Goal: Task Accomplishment & Management: Complete application form

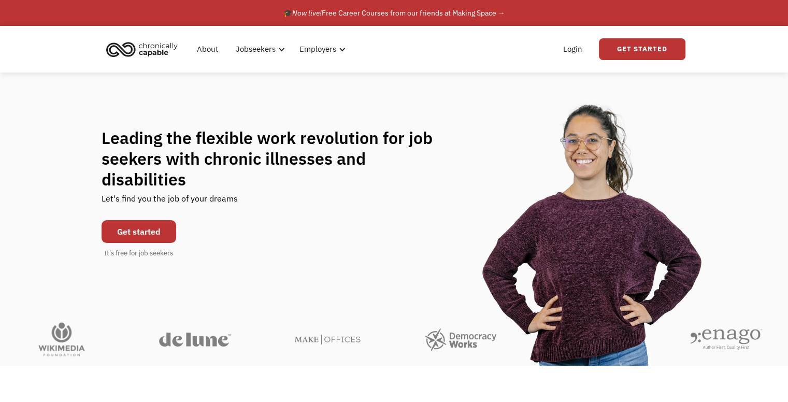
click at [106, 222] on link "Get started" at bounding box center [139, 231] width 75 height 23
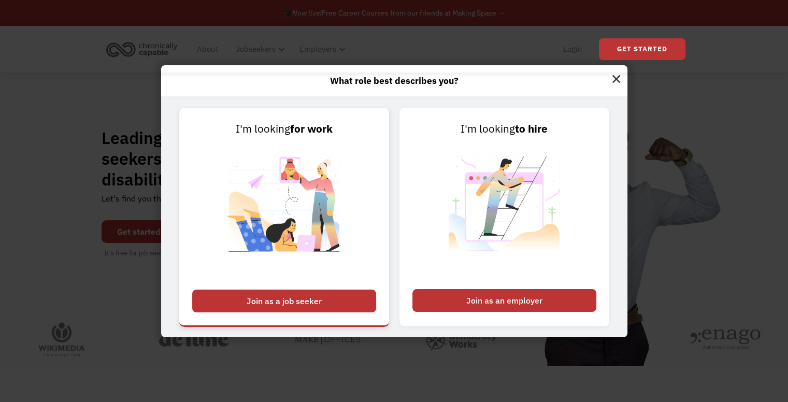
click at [220, 306] on div "Join as a job seeker" at bounding box center [284, 301] width 184 height 23
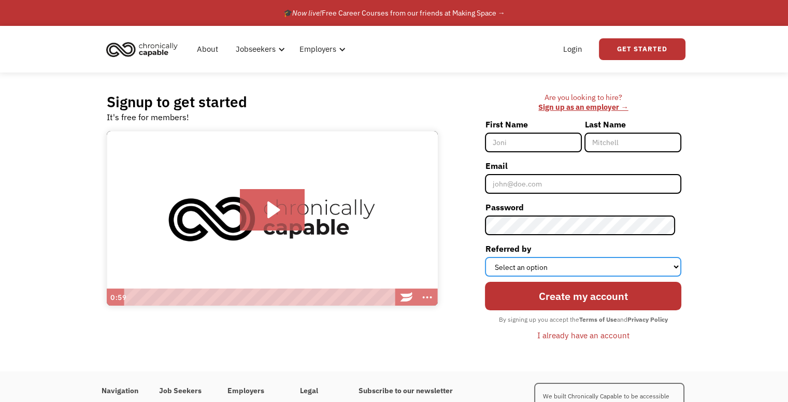
click at [505, 271] on select "Select an option Instagram Facebook Twitter Search Engine News Article Word of …" at bounding box center [583, 267] width 196 height 20
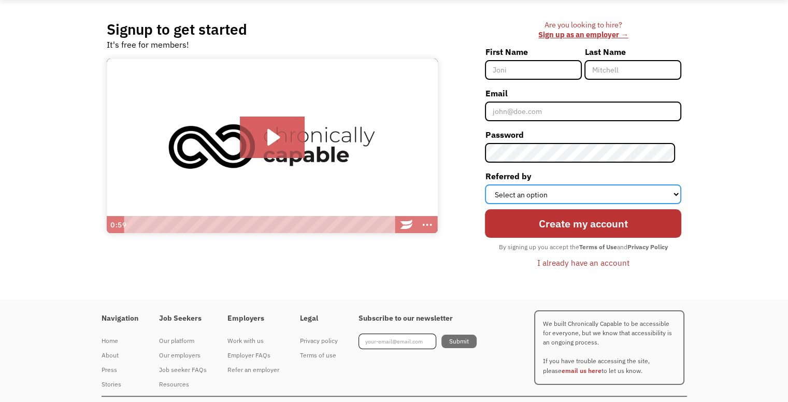
scroll to position [93, 0]
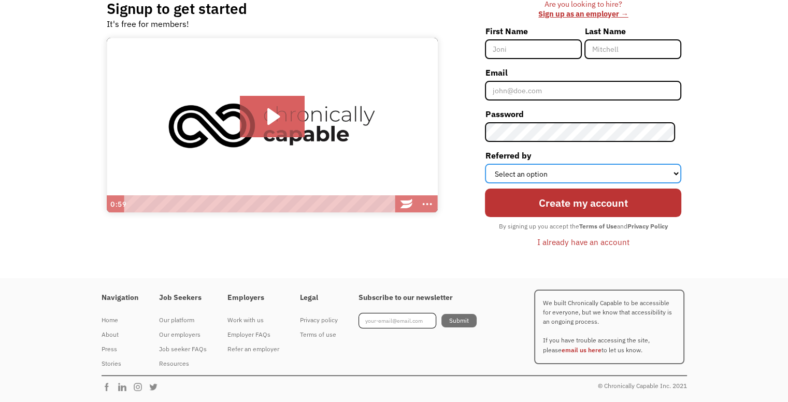
click at [503, 170] on select "Select an option Instagram Facebook Twitter Search Engine News Article Word of …" at bounding box center [583, 174] width 196 height 20
select select "Other"
click at [491, 164] on select "Select an option Instagram Facebook Twitter Search Engine News Article Word of …" at bounding box center [583, 174] width 196 height 20
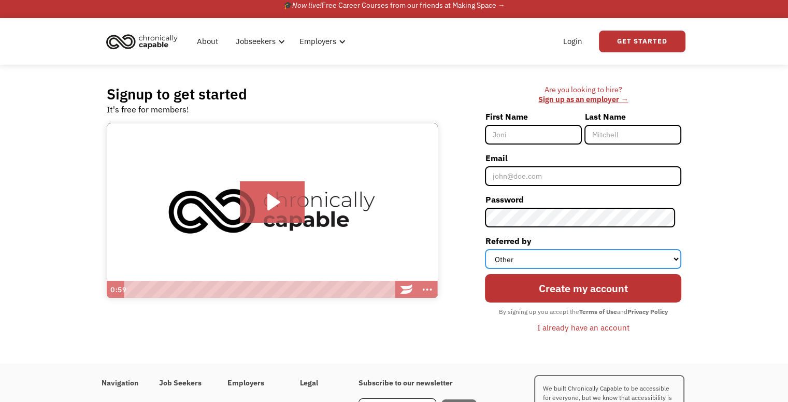
scroll to position [0, 0]
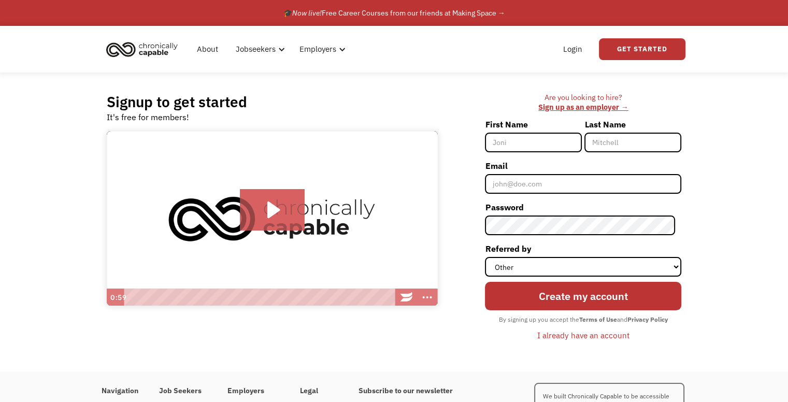
click at [514, 137] on input "First Name" at bounding box center [533, 143] width 97 height 20
type input "[PERSON_NAME]"
click at [628, 138] on input "Last Name" at bounding box center [633, 143] width 97 height 20
type input "evergreen"
click at [611, 174] on input "Email" at bounding box center [583, 184] width 196 height 20
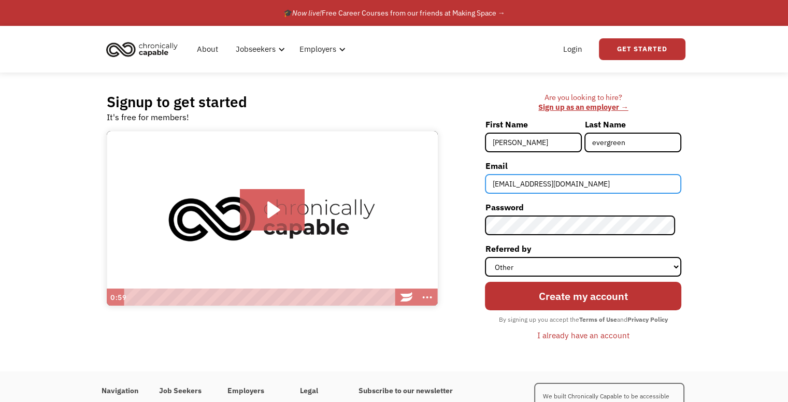
type input "[EMAIL_ADDRESS][DOMAIN_NAME]"
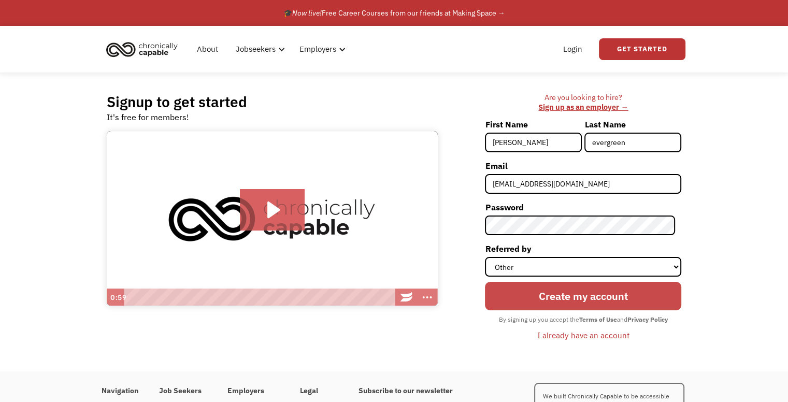
click at [552, 295] on input "Create my account" at bounding box center [583, 296] width 196 height 29
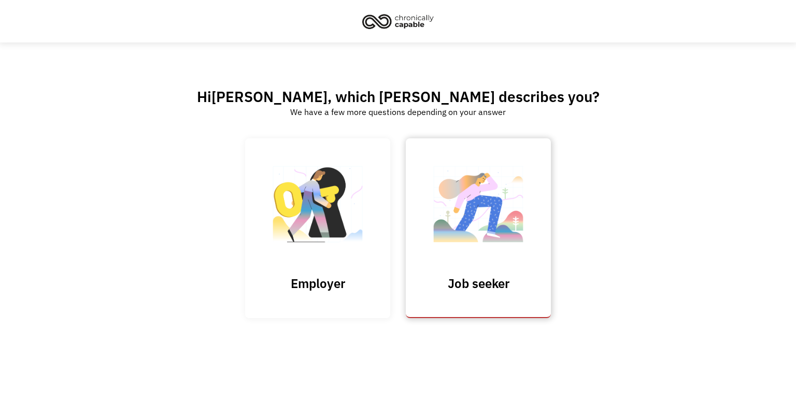
click at [522, 228] on img at bounding box center [479, 209] width 104 height 101
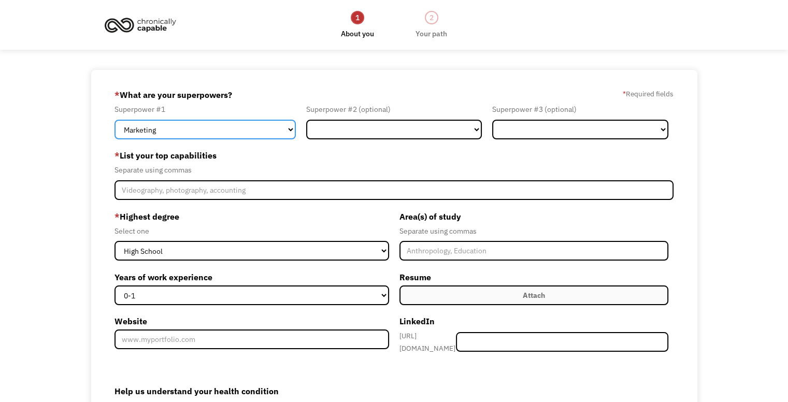
click at [230, 123] on select "Marketing Human Resources Finance Technology Operations Sales Industrial & Manu…" at bounding box center [205, 130] width 181 height 20
click at [115, 120] on select "Marketing Human Resources Finance Technology Operations Sales Industrial & Manu…" at bounding box center [205, 130] width 181 height 20
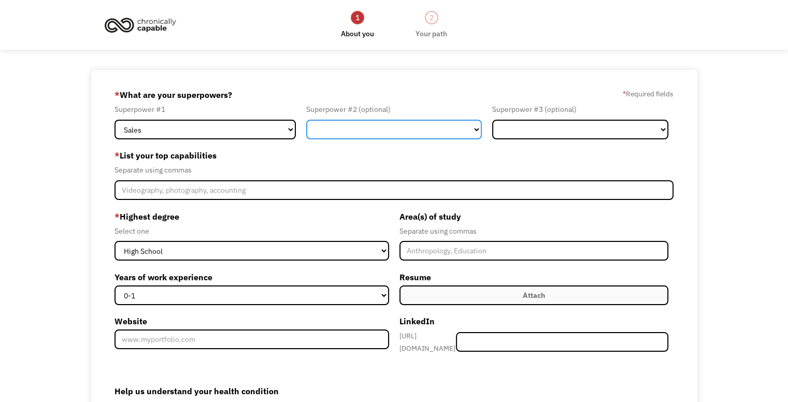
click at [392, 128] on select "Marketing Human Resources Finance Technology Operations Sales Industrial & Manu…" at bounding box center [394, 130] width 176 height 20
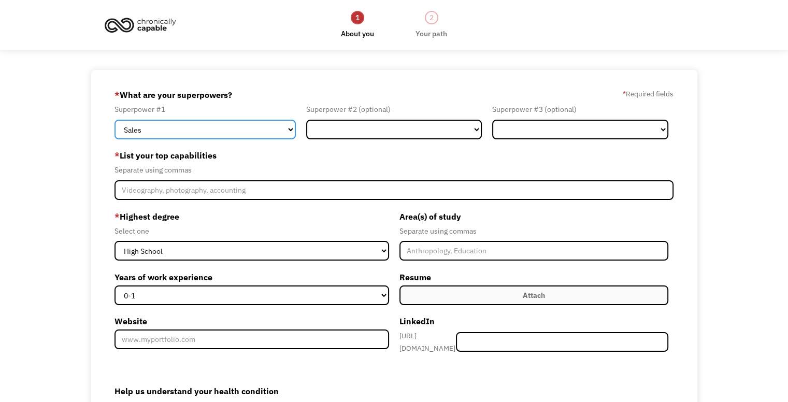
click at [289, 122] on select "Marketing Human Resources Finance Technology Operations Sales Industrial & Manu…" at bounding box center [205, 130] width 181 height 20
select select "Industrial & Manufacturing"
click at [115, 120] on select "Marketing Human Resources Finance Technology Operations Sales Industrial & Manu…" at bounding box center [205, 130] width 181 height 20
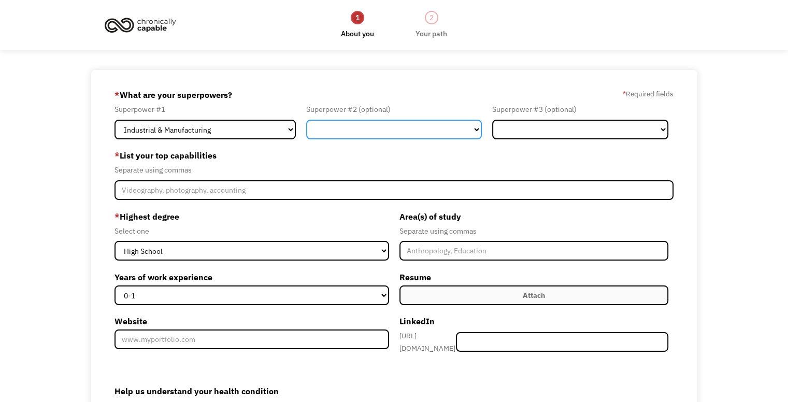
click at [386, 124] on select "Marketing Human Resources Finance Technology Operations Sales Industrial & Manu…" at bounding box center [394, 130] width 176 height 20
select select "Customer Service"
click at [306, 120] on select "Marketing Human Resources Finance Technology Operations Sales Industrial & Manu…" at bounding box center [394, 130] width 176 height 20
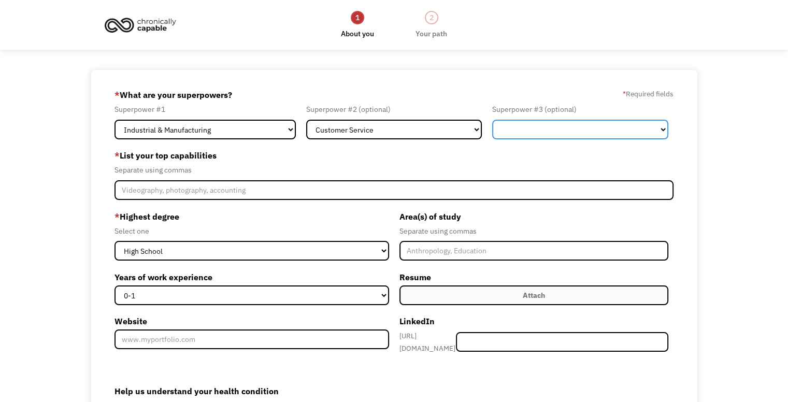
click at [531, 128] on select "Marketing Human Resources Finance Technology Operations Sales Industrial & Manu…" at bounding box center [580, 130] width 176 height 20
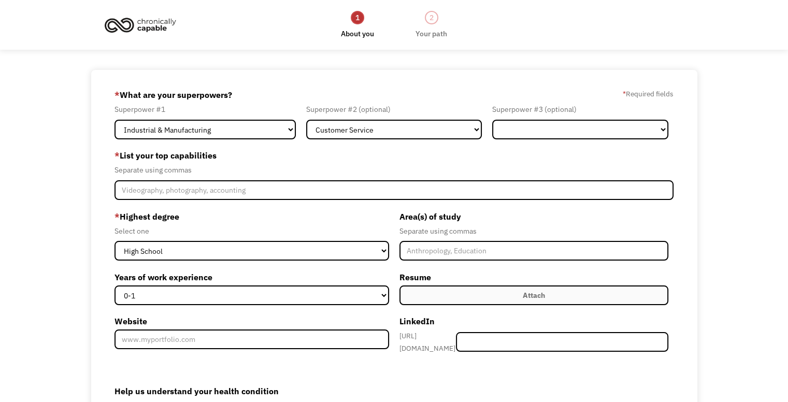
click at [509, 95] on div "* What are your superpowers? * Required fields" at bounding box center [394, 95] width 559 height 17
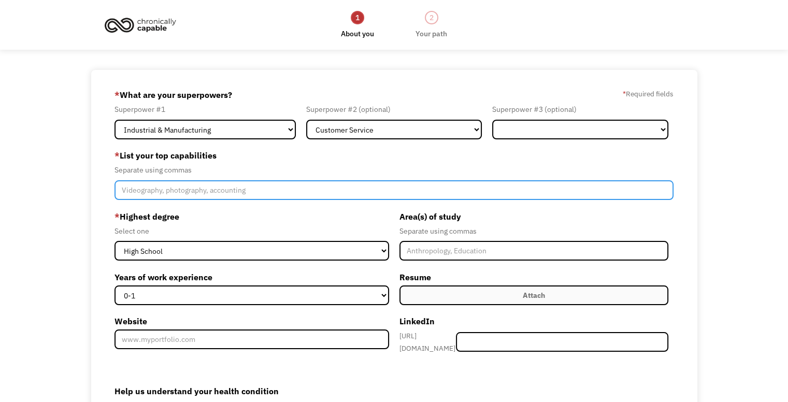
click at [270, 186] on input "Member-Create-Step1" at bounding box center [394, 190] width 559 height 20
type input "creative, research"
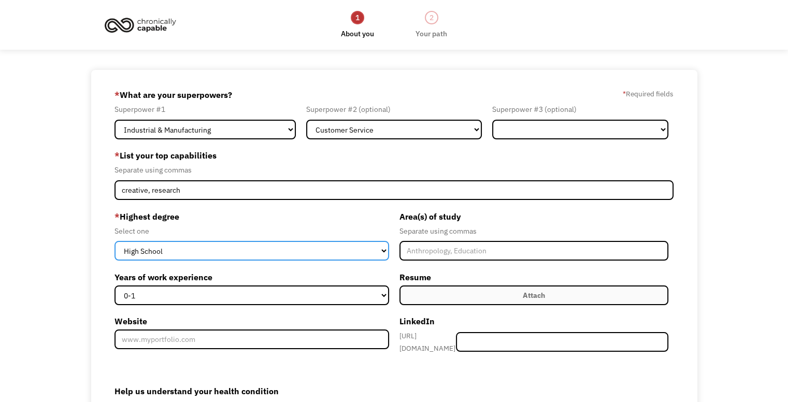
click at [291, 245] on select "High School Associates Bachelors Master's PhD" at bounding box center [252, 251] width 274 height 20
select select "bachelors"
click at [115, 241] on select "High School Associates Bachelors Master's PhD" at bounding box center [252, 251] width 274 height 20
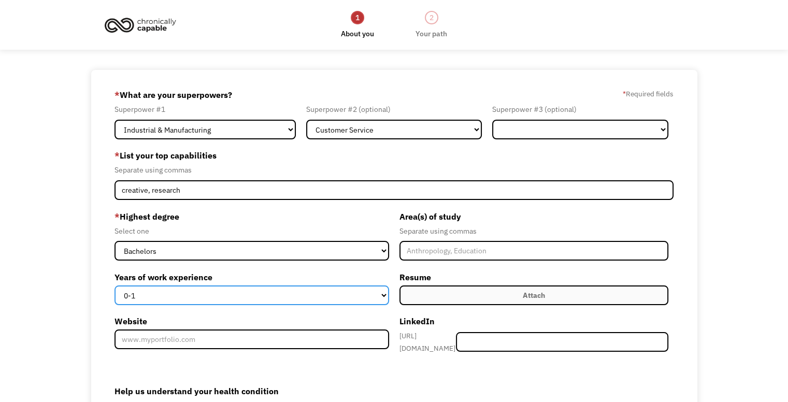
click at [306, 294] on select "0-1 2-4 5-10 11-15 15+" at bounding box center [252, 296] width 274 height 20
click at [115, 286] on select "0-1 2-4 5-10 11-15 15+" at bounding box center [252, 296] width 274 height 20
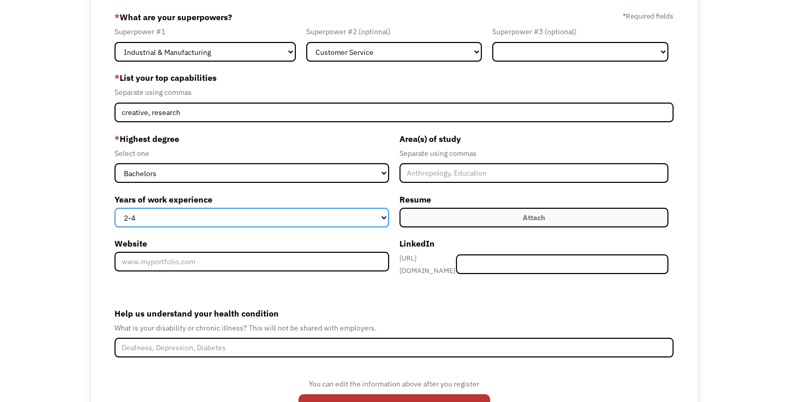
scroll to position [83, 0]
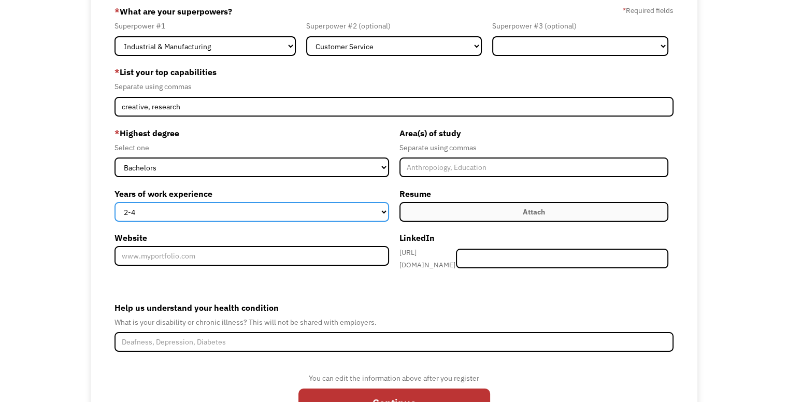
click at [364, 209] on select "0-1 2-4 5-10 11-15 15+" at bounding box center [252, 212] width 274 height 20
select select "5-10"
click at [115, 202] on select "0-1 2-4 5-10 11-15 15+" at bounding box center [252, 212] width 274 height 20
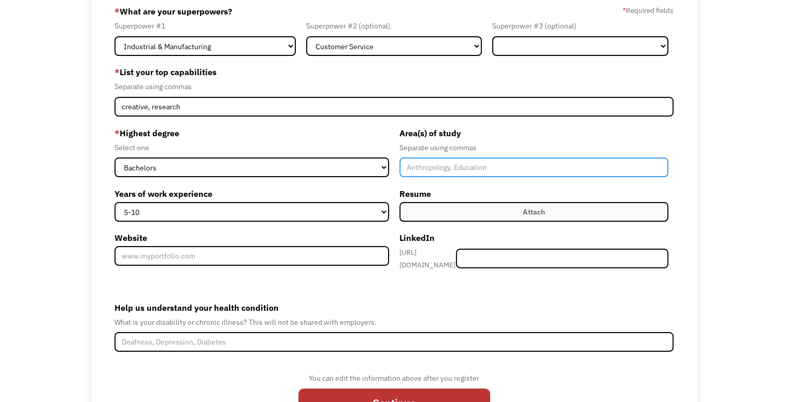
click at [441, 170] on input "Member-Create-Step1" at bounding box center [534, 168] width 269 height 20
type input "animal welfare"
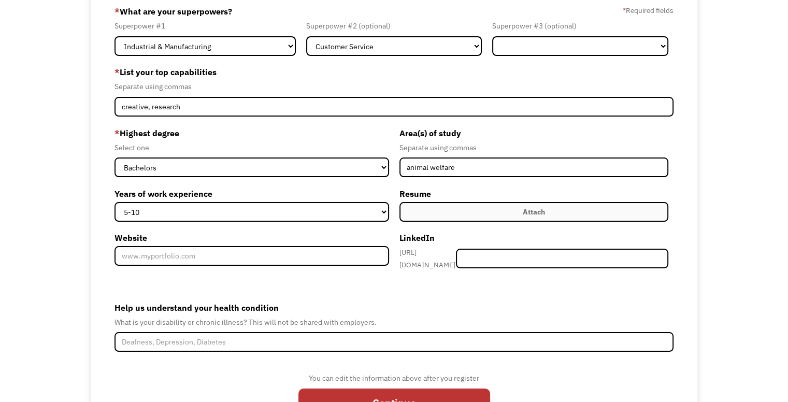
click at [457, 190] on label "Resume" at bounding box center [534, 194] width 269 height 17
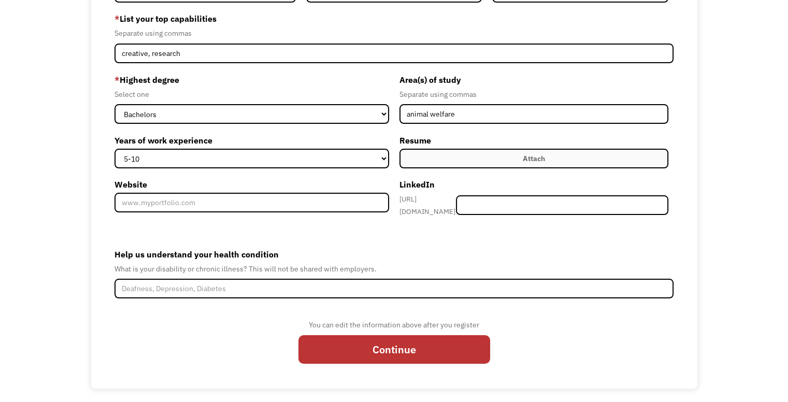
scroll to position [138, 0]
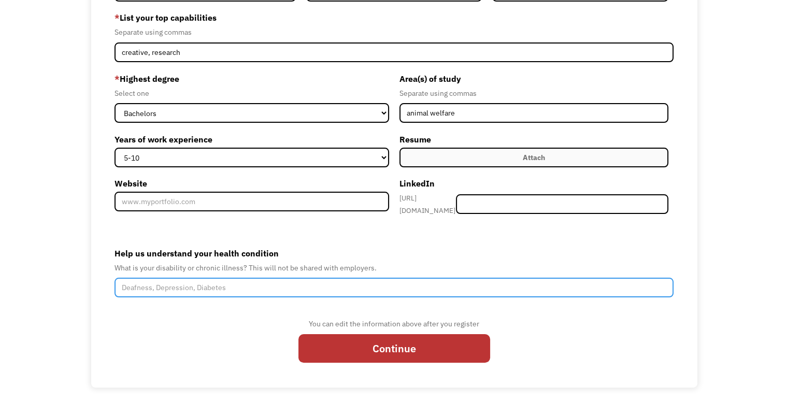
click at [238, 285] on input "Help us understand your health condition" at bounding box center [394, 288] width 559 height 20
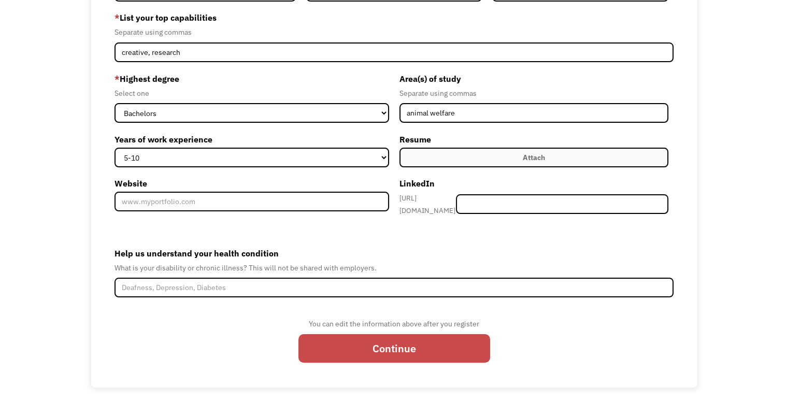
click at [352, 348] on input "Continue" at bounding box center [395, 348] width 192 height 29
type input "Please wait..."
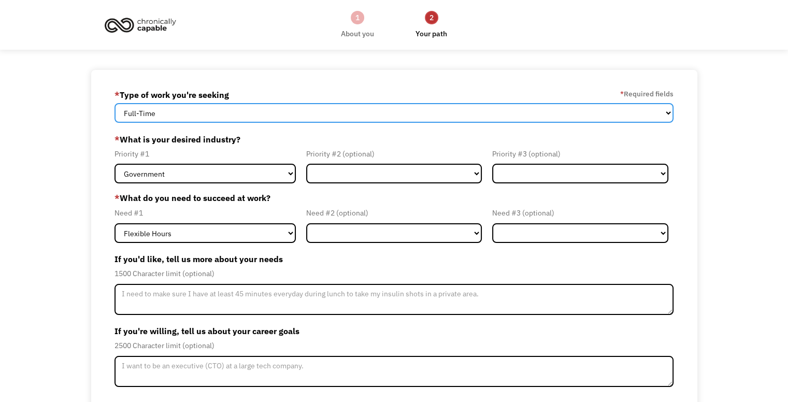
click at [276, 108] on select "Full-Time Part-Time Both Full-Time and Part-Time" at bounding box center [394, 113] width 559 height 20
select select "part-time"
click at [115, 103] on select "Full-Time Part-Time Both Full-Time and Part-Time" at bounding box center [394, 113] width 559 height 20
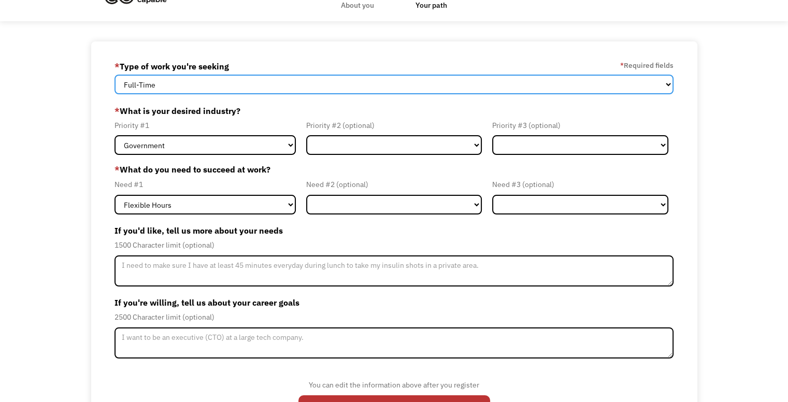
scroll to position [29, 0]
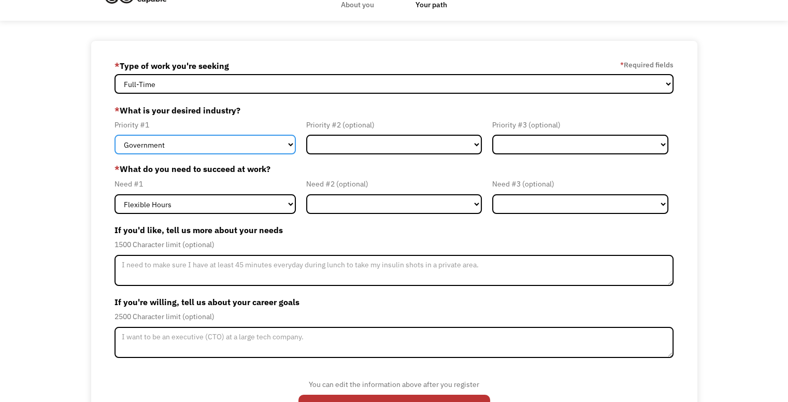
click at [272, 139] on select "Government Finance & Insurance Health & Social Care Tech & Engineering Creative…" at bounding box center [205, 145] width 181 height 20
select select "Creative & Design"
click at [115, 135] on select "Government Finance & Insurance Health & Social Care Tech & Engineering Creative…" at bounding box center [205, 145] width 181 height 20
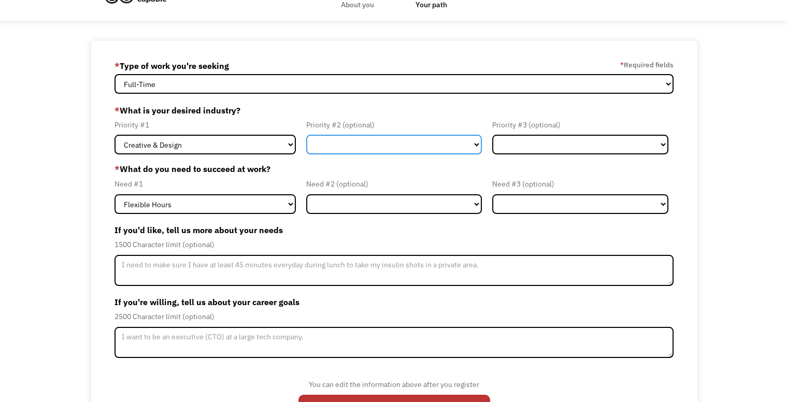
click at [378, 151] on select "Government Finance & Insurance Health & Social Care Tech & Engineering Creative…" at bounding box center [394, 145] width 176 height 20
select select "Other"
click at [306, 135] on select "Government Finance & Insurance Health & Social Care Tech & Engineering Creative…" at bounding box center [394, 145] width 176 height 20
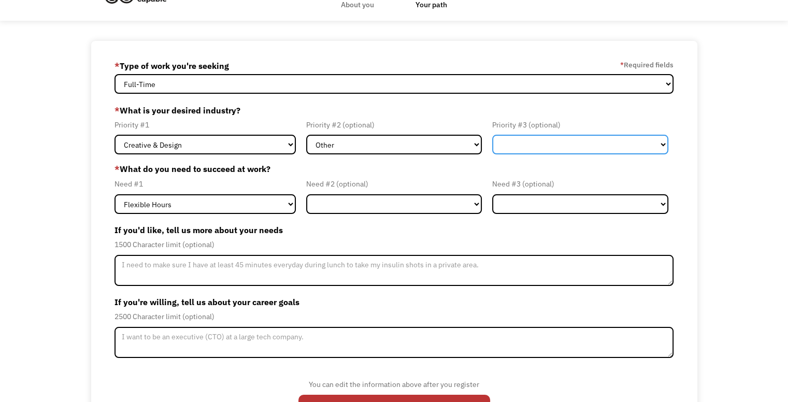
click at [512, 139] on select "Government Finance & Insurance Health & Social Care Tech & Engineering Creative…" at bounding box center [580, 145] width 176 height 20
click at [461, 167] on label "* What do you need to succeed at work?" at bounding box center [394, 169] width 559 height 12
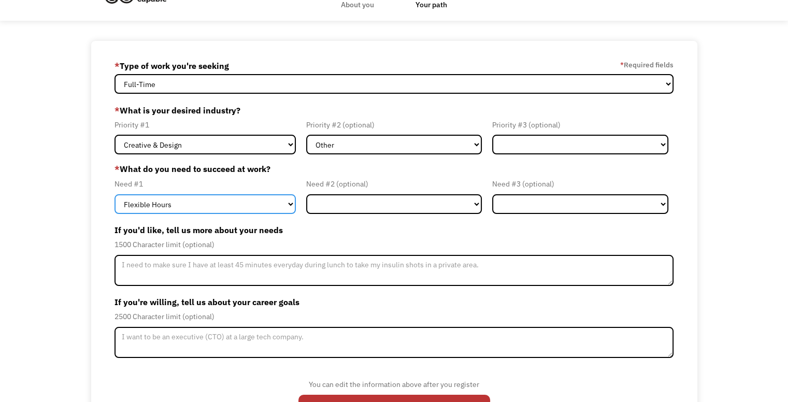
click at [285, 202] on select "Flexible Hours Remote Work Service Animal On-site Accommodations Visual Support…" at bounding box center [205, 204] width 181 height 20
click at [115, 194] on select "Flexible Hours Remote Work Service Animal On-site Accommodations Visual Support…" at bounding box center [205, 204] width 181 height 20
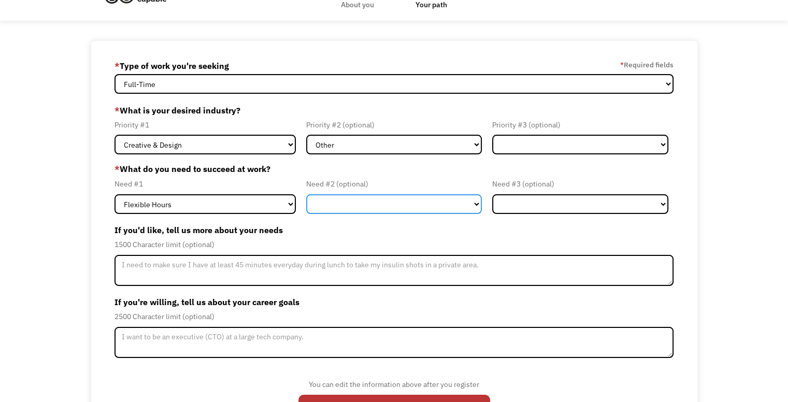
click at [321, 209] on select "Flexible Hours Remote Work Service Animal On-site Accommodations Visual Support…" at bounding box center [394, 204] width 176 height 20
click at [294, 231] on label "If you'd like, tell us more about your needs" at bounding box center [394, 230] width 559 height 17
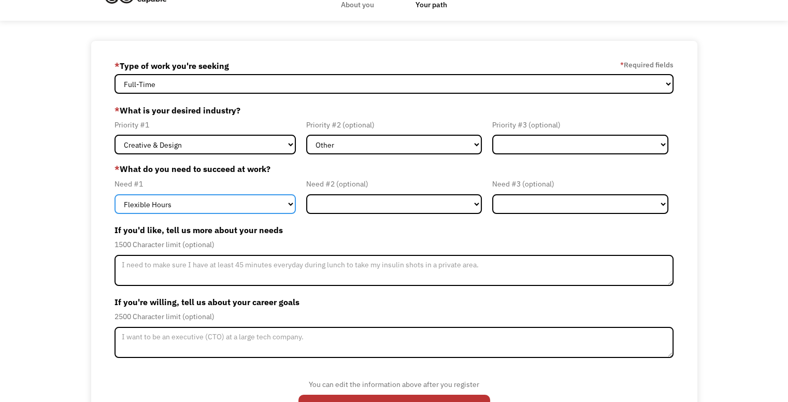
click at [288, 207] on select "Flexible Hours Remote Work Service Animal On-site Accommodations Visual Support…" at bounding box center [205, 204] width 181 height 20
select select "Other"
click at [115, 194] on select "Flexible Hours Remote Work Service Animal On-site Accommodations Visual Support…" at bounding box center [205, 204] width 181 height 20
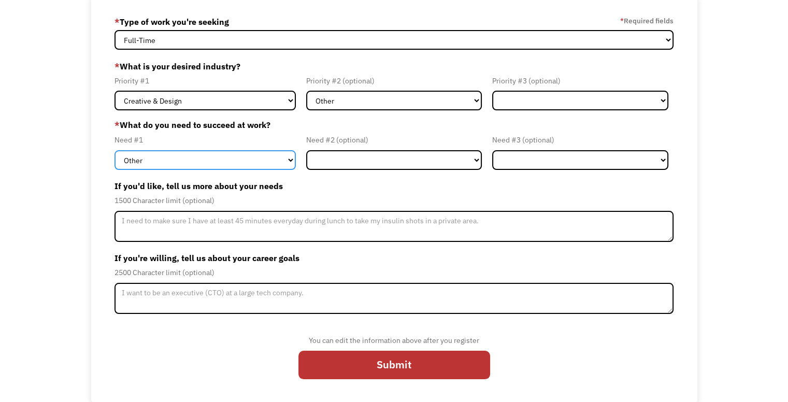
scroll to position [74, 0]
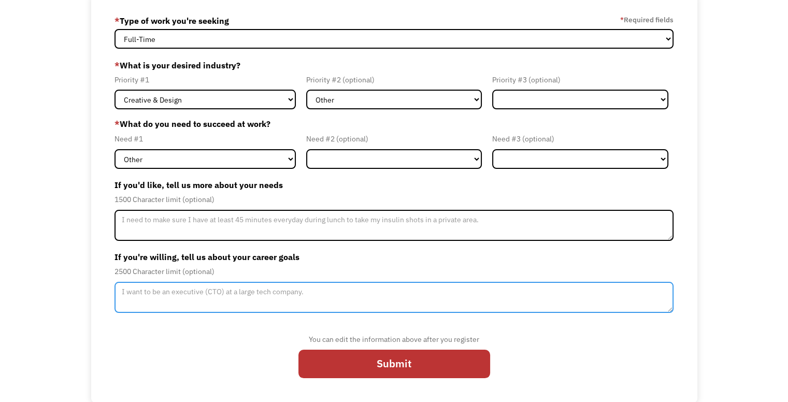
click at [323, 300] on textarea "Member-Update-Form-Step2" at bounding box center [394, 297] width 559 height 31
click at [278, 292] on textarea "I want to own a craft business and a camping ang glamping site" at bounding box center [394, 297] width 559 height 31
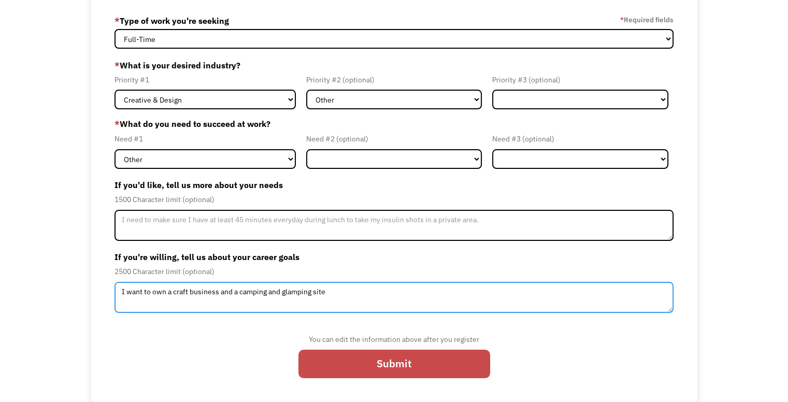
type textarea "I want to own a craft business and a camping and glamping site"
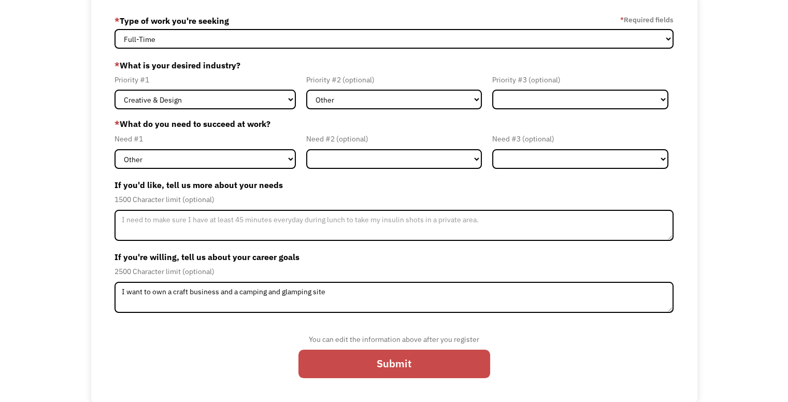
click at [320, 354] on input "Submit" at bounding box center [395, 364] width 192 height 29
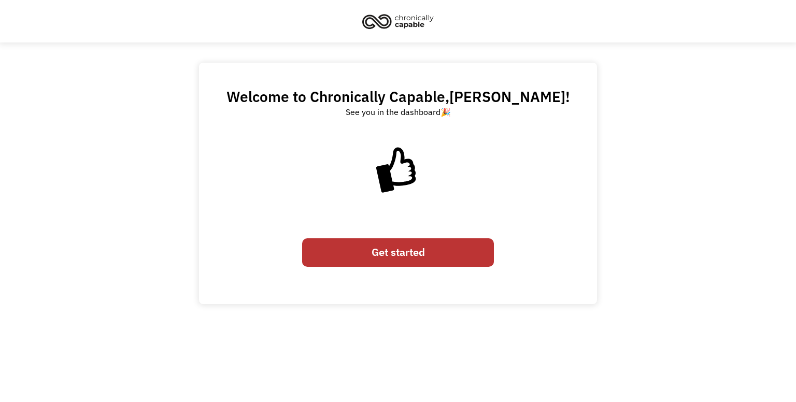
click at [363, 257] on link "Get started" at bounding box center [398, 252] width 192 height 29
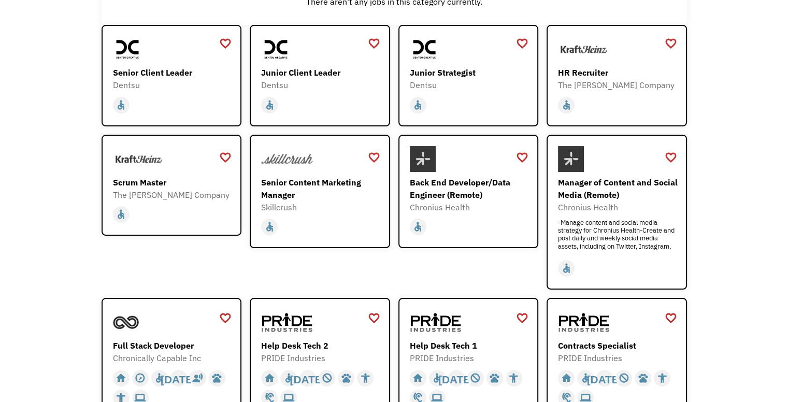
scroll to position [159, 0]
click at [186, 201] on div "home slow_motion_video accessible today not_interested supervisor_account recor…" at bounding box center [173, 213] width 120 height 24
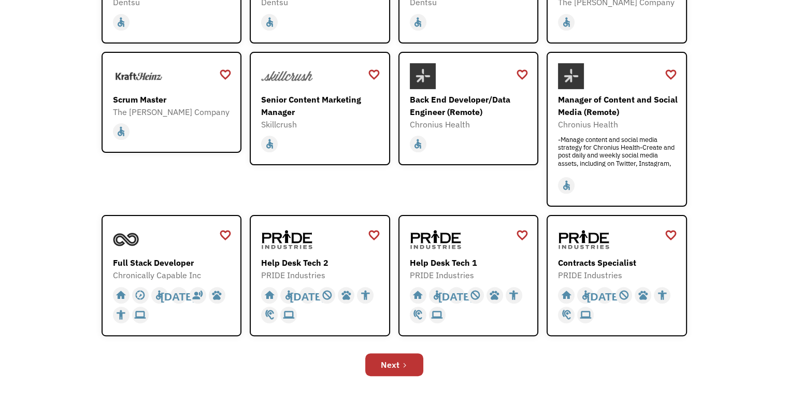
scroll to position [281, 0]
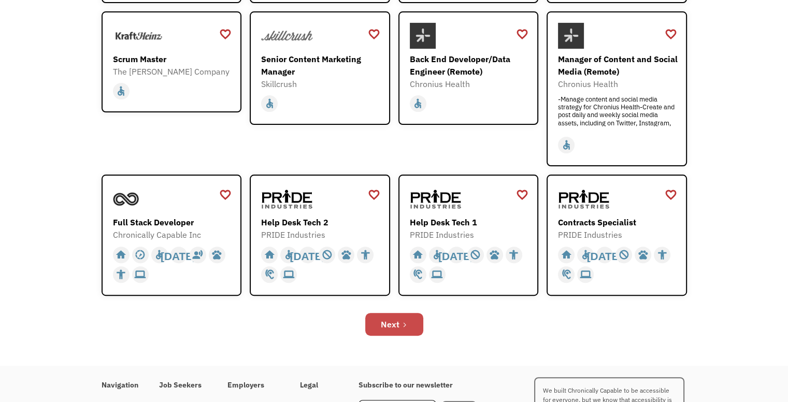
click at [412, 315] on link "Next" at bounding box center [394, 324] width 58 height 23
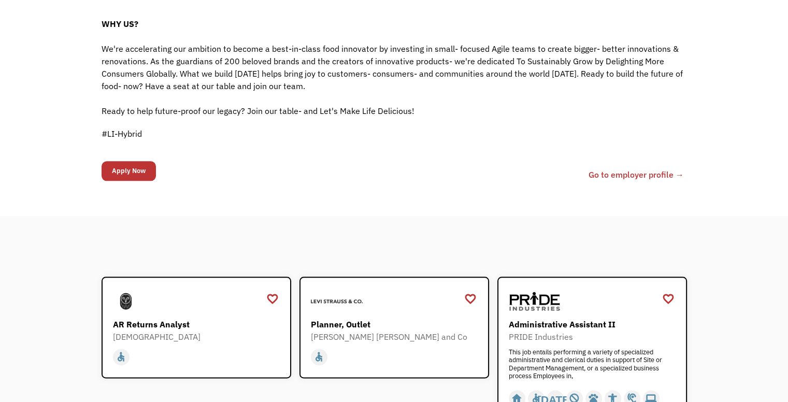
scroll to position [1140, 0]
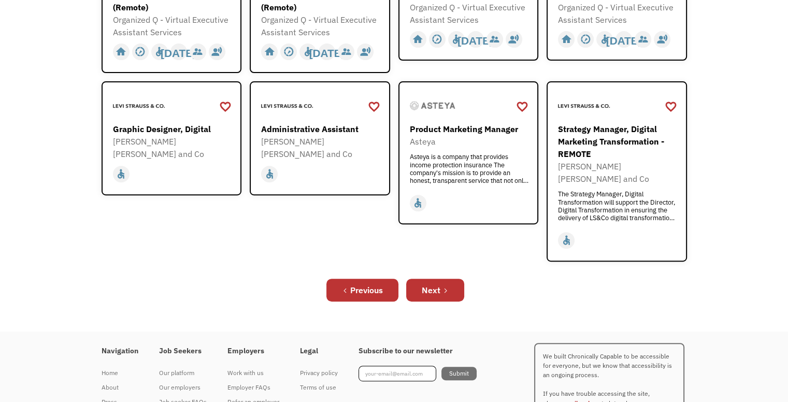
scroll to position [393, 0]
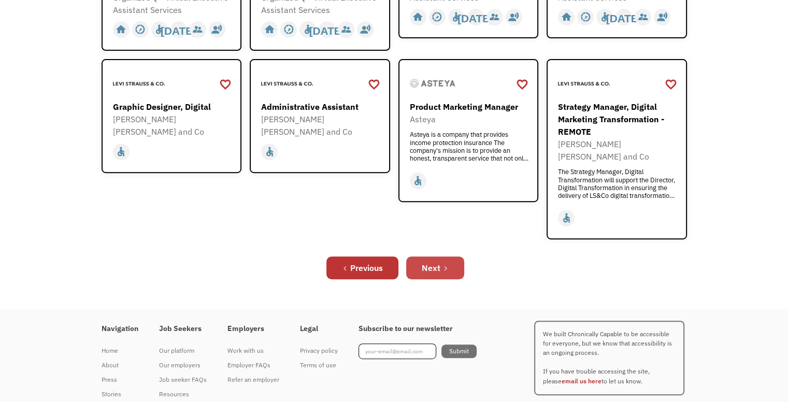
click at [430, 262] on div "Next" at bounding box center [431, 268] width 19 height 12
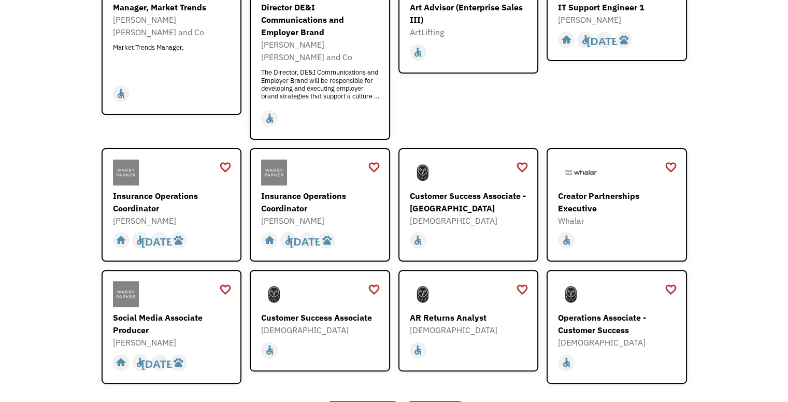
scroll to position [230, 0]
